Goal: Entertainment & Leisure: Consume media (video, audio)

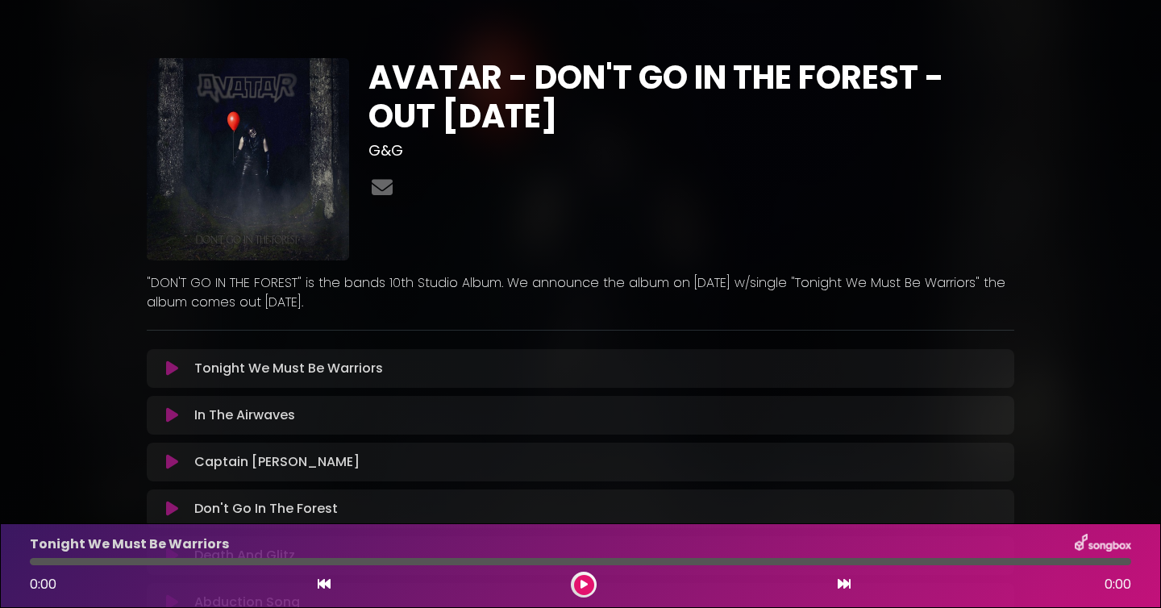
click at [181, 370] on button at bounding box center [171, 368] width 31 height 16
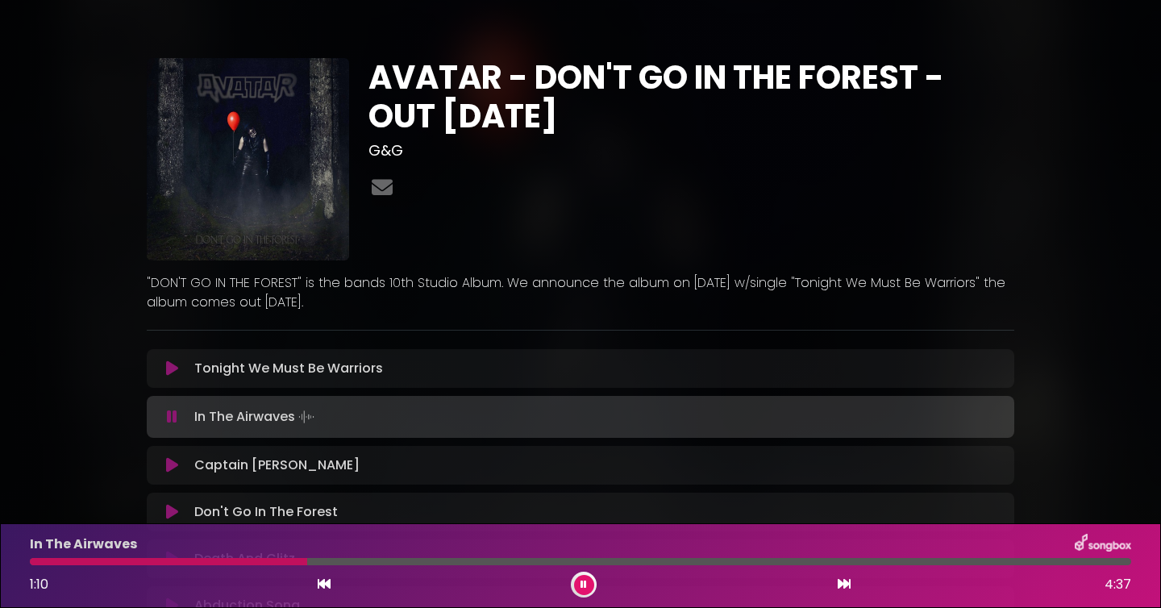
drag, startPoint x: 371, startPoint y: 78, endPoint x: 687, endPoint y: 103, distance: 317.1
click at [687, 103] on h1 "AVATAR - DON'T GO IN THE FOREST - OUT [DATE]" at bounding box center [692, 96] width 646 height 77
copy h1 "AVATAR - DON'T GO IN THE FOREST - OUT [DATE]"
click at [284, 281] on p ""DON'T GO IN THE FOREST" is the bands 10th Studio Album. We announce the album …" at bounding box center [581, 292] width 868 height 39
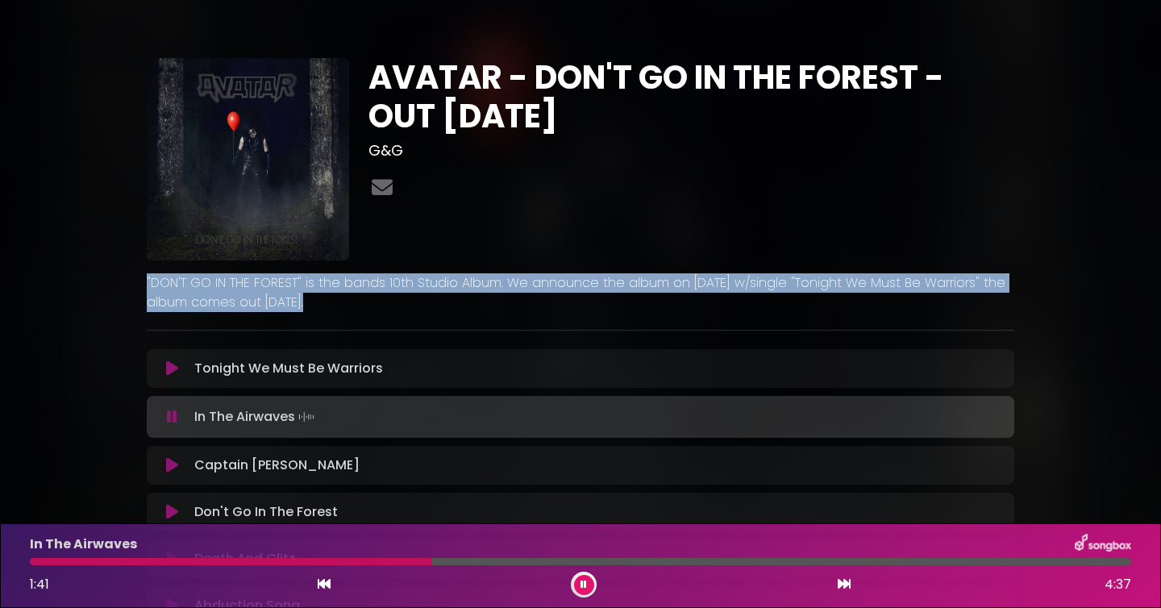
click at [284, 281] on p ""DON'T GO IN THE FOREST" is the bands 10th Studio Album. We announce the album …" at bounding box center [581, 292] width 868 height 39
copy div ""DON'T GO IN THE FOREST" is the bands 10th Studio Album. We announce the album …"
